Goal: Transaction & Acquisition: Purchase product/service

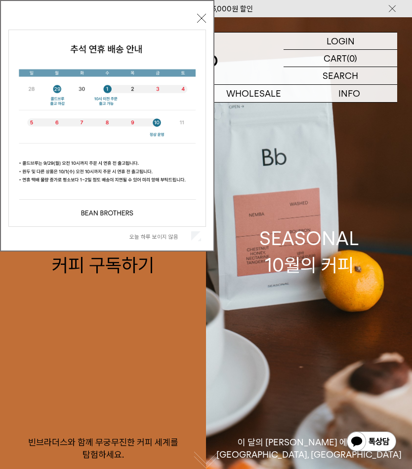
click at [204, 20] on button "닫기" at bounding box center [201, 18] width 9 height 9
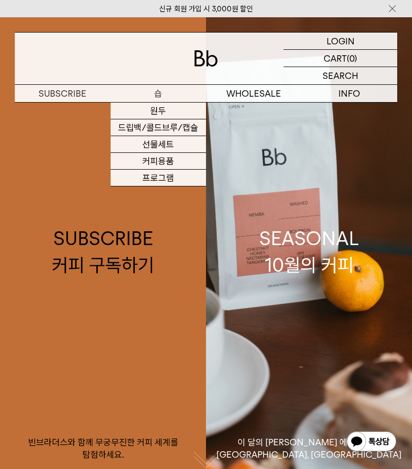
click at [168, 115] on link "원두" at bounding box center [159, 111] width 96 height 17
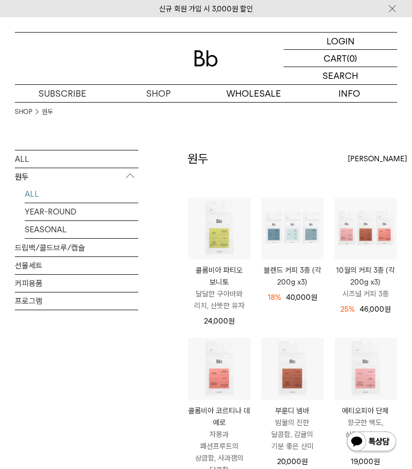
click at [31, 162] on link "ALL" at bounding box center [76, 158] width 123 height 17
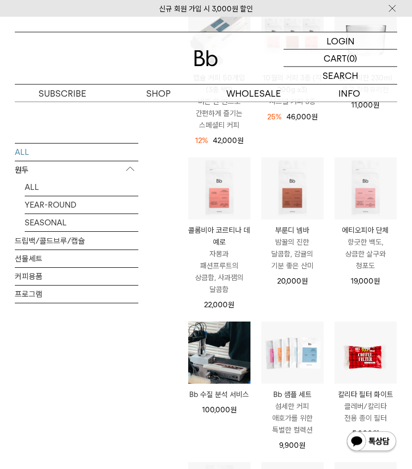
scroll to position [371, 0]
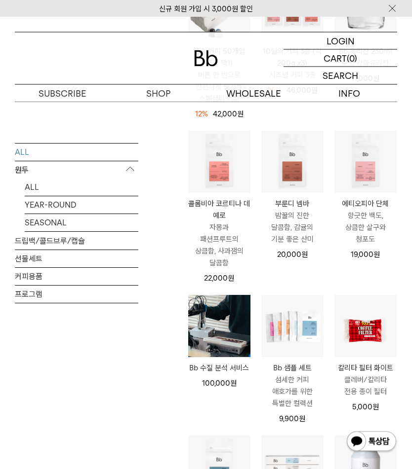
click at [56, 191] on link "ALL" at bounding box center [81, 187] width 113 height 17
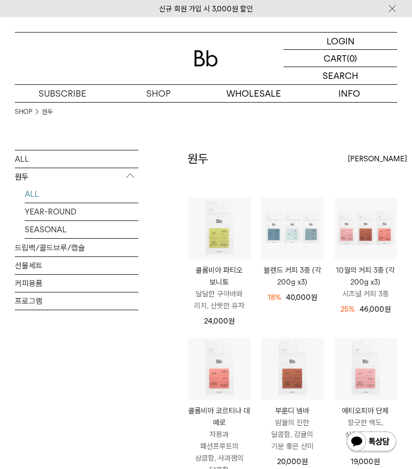
click at [85, 220] on link "YEAR-ROUND" at bounding box center [81, 211] width 113 height 17
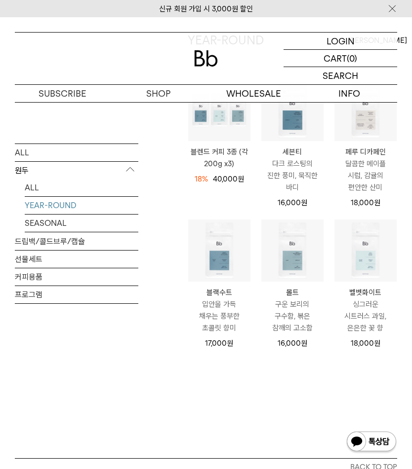
scroll to position [118, 0]
click at [101, 228] on link "SEASONAL" at bounding box center [81, 222] width 113 height 17
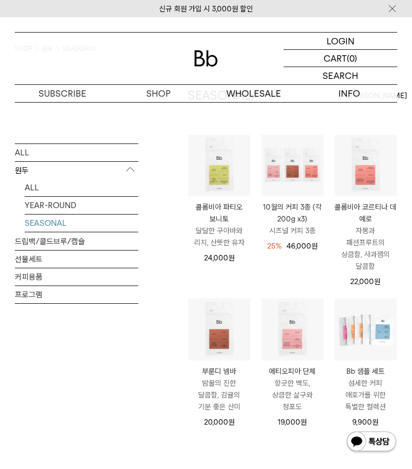
scroll to position [64, 0]
click at [36, 191] on link "ALL" at bounding box center [81, 187] width 113 height 17
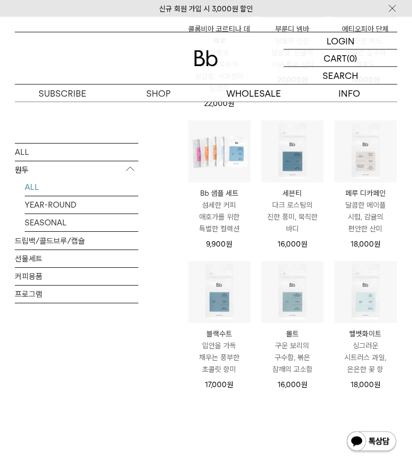
scroll to position [383, 0]
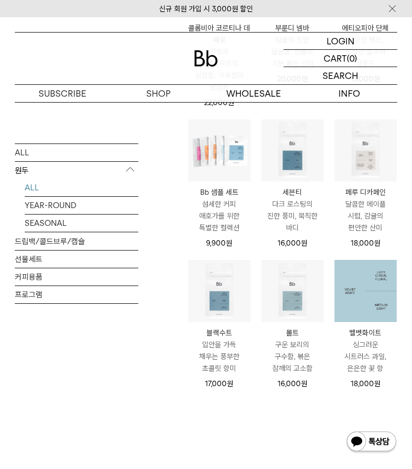
click at [377, 295] on img at bounding box center [365, 291] width 62 height 62
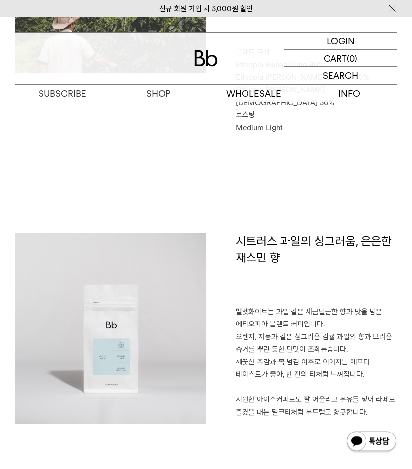
scroll to position [479, 0]
